Goal: Transaction & Acquisition: Obtain resource

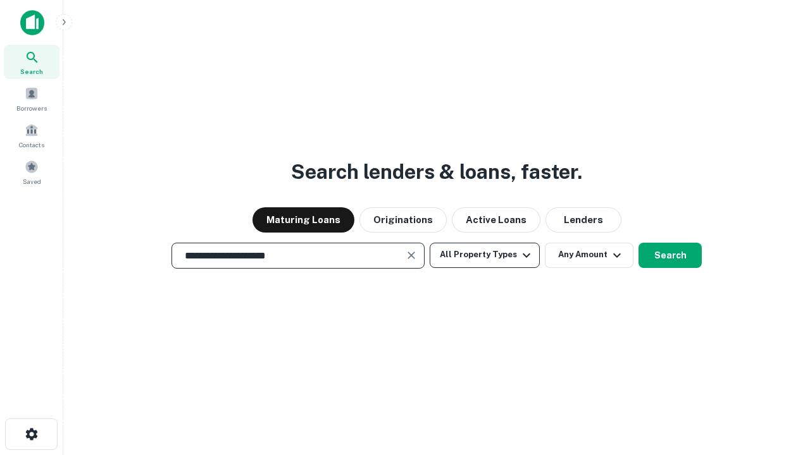
type input "**********"
click at [485, 255] on button "All Property Types" at bounding box center [484, 255] width 110 height 25
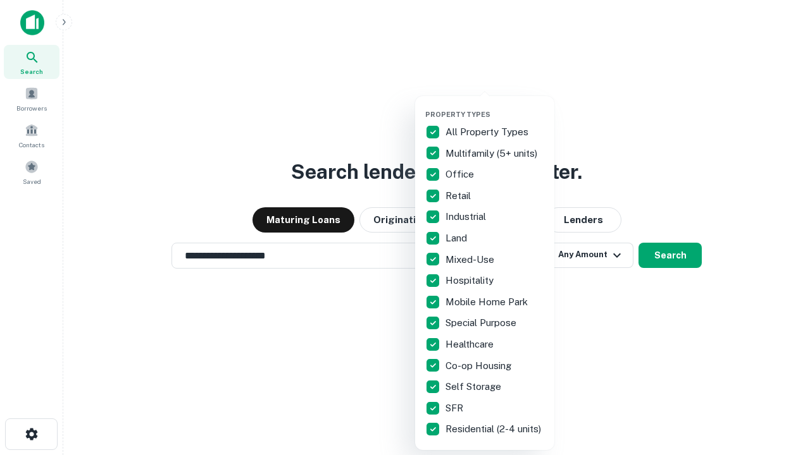
click at [495, 106] on button "button" at bounding box center [494, 106] width 139 height 1
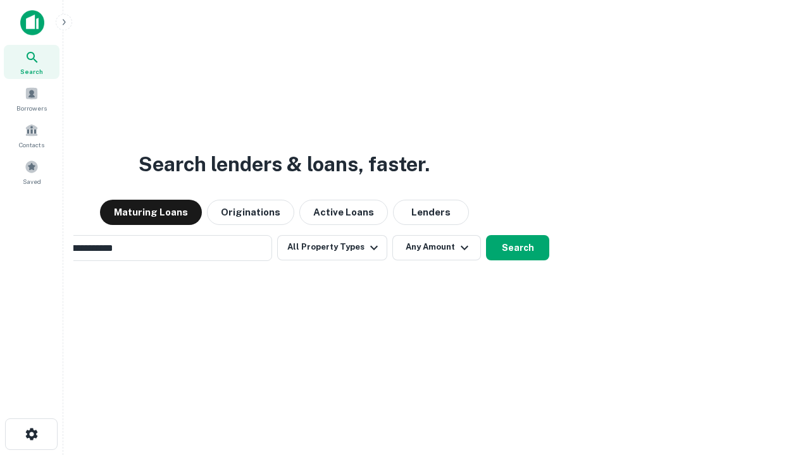
scroll to position [20, 0]
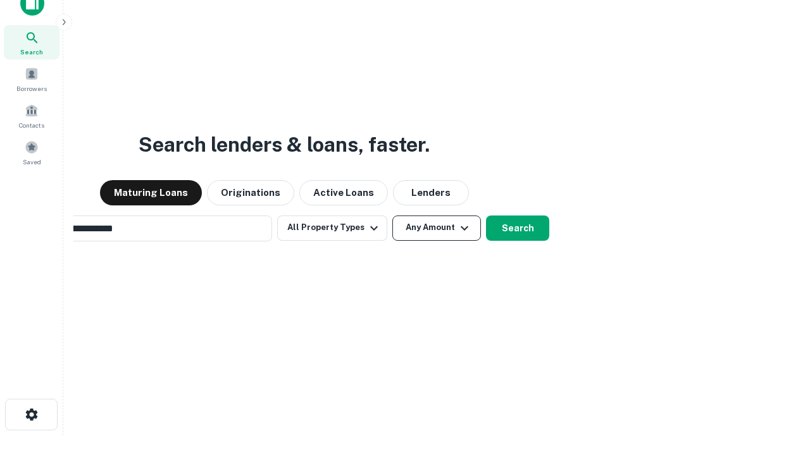
click at [392, 216] on button "Any Amount" at bounding box center [436, 228] width 89 height 25
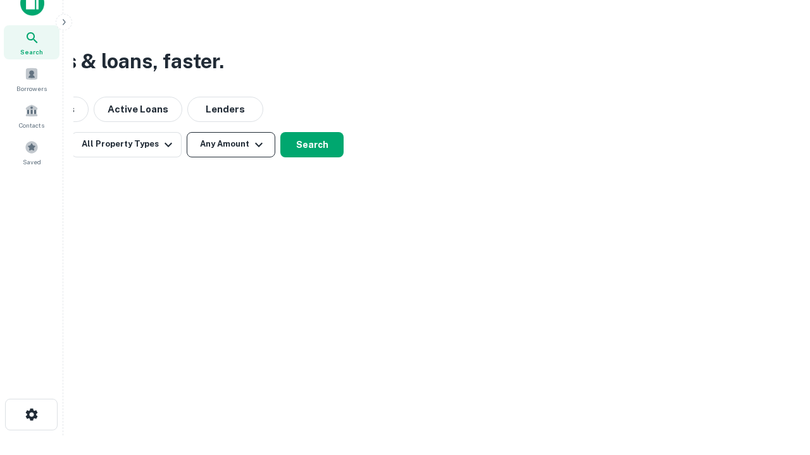
scroll to position [20, 0]
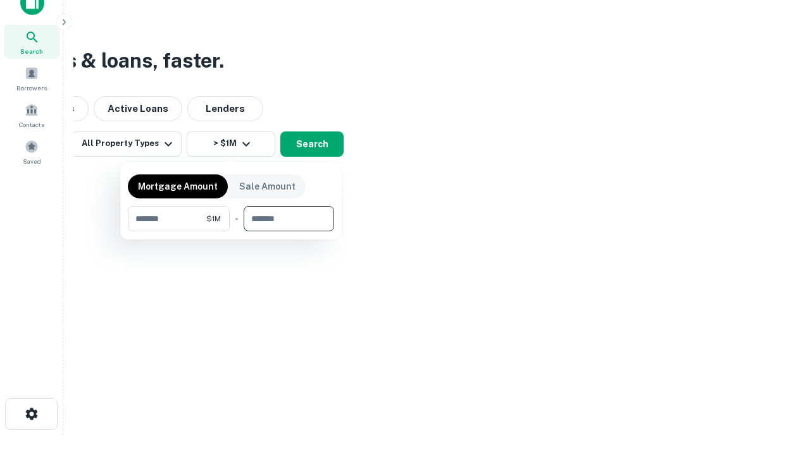
type input "*******"
click at [231, 232] on button "button" at bounding box center [231, 232] width 206 height 1
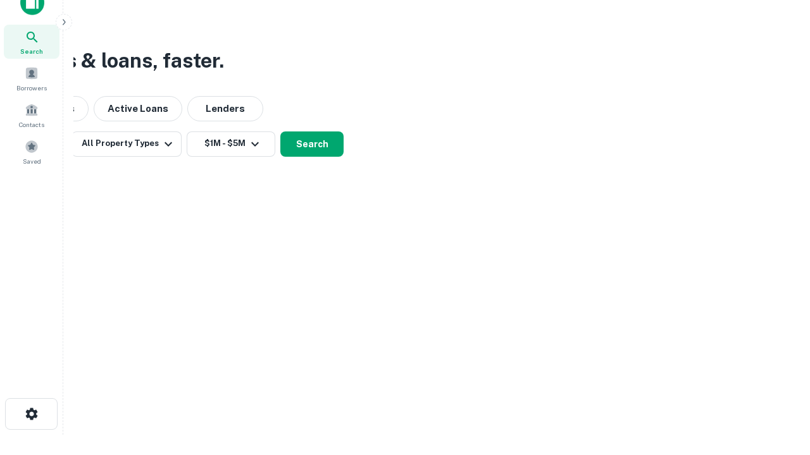
scroll to position [8, 233]
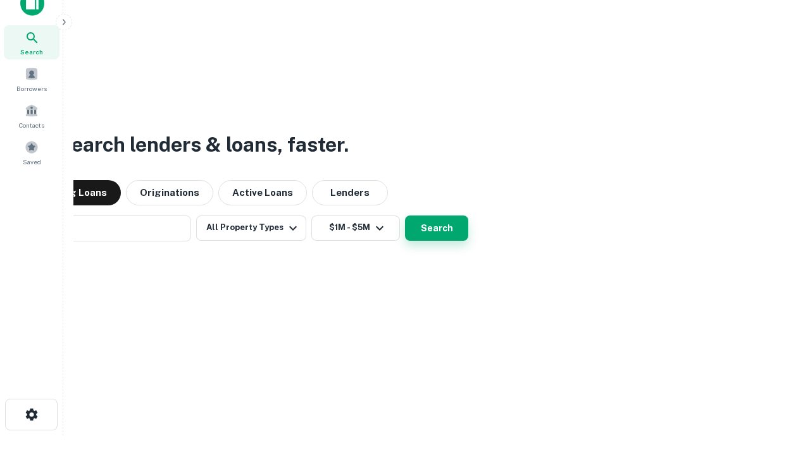
click at [405, 216] on button "Search" at bounding box center [436, 228] width 63 height 25
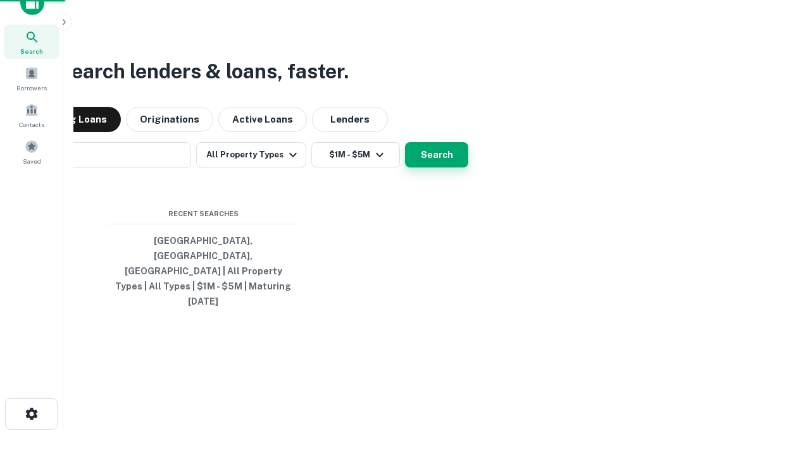
scroll to position [34, 358]
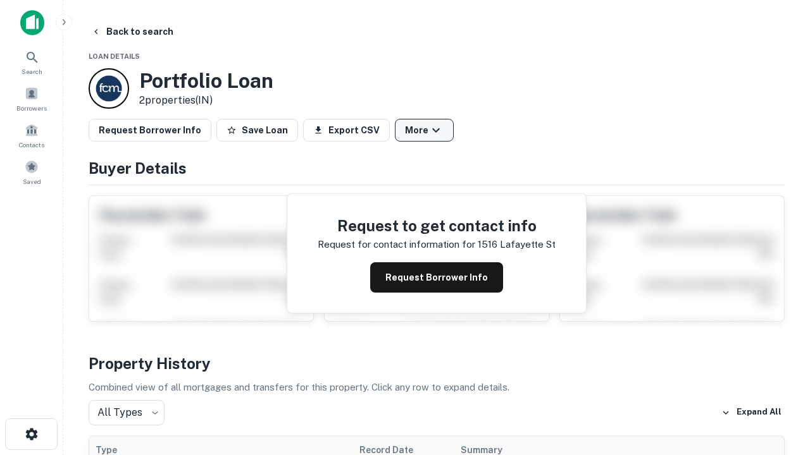
click at [424, 130] on button "More" at bounding box center [424, 130] width 59 height 23
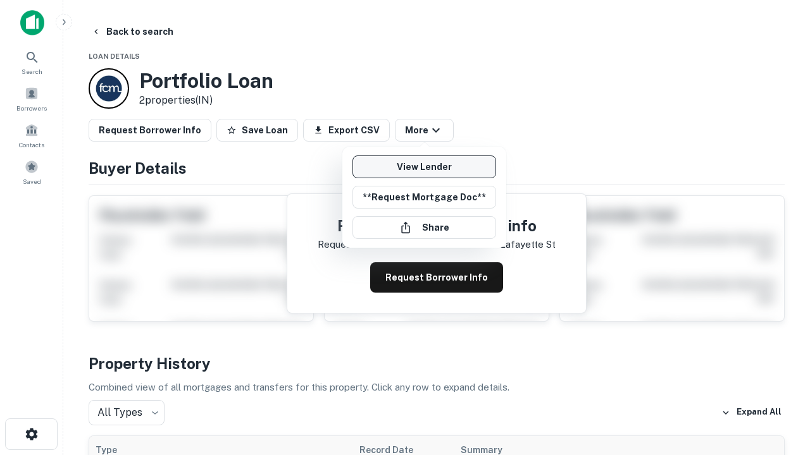
click at [424, 167] on link "View Lender" at bounding box center [424, 167] width 144 height 23
